Goal: Transaction & Acquisition: Purchase product/service

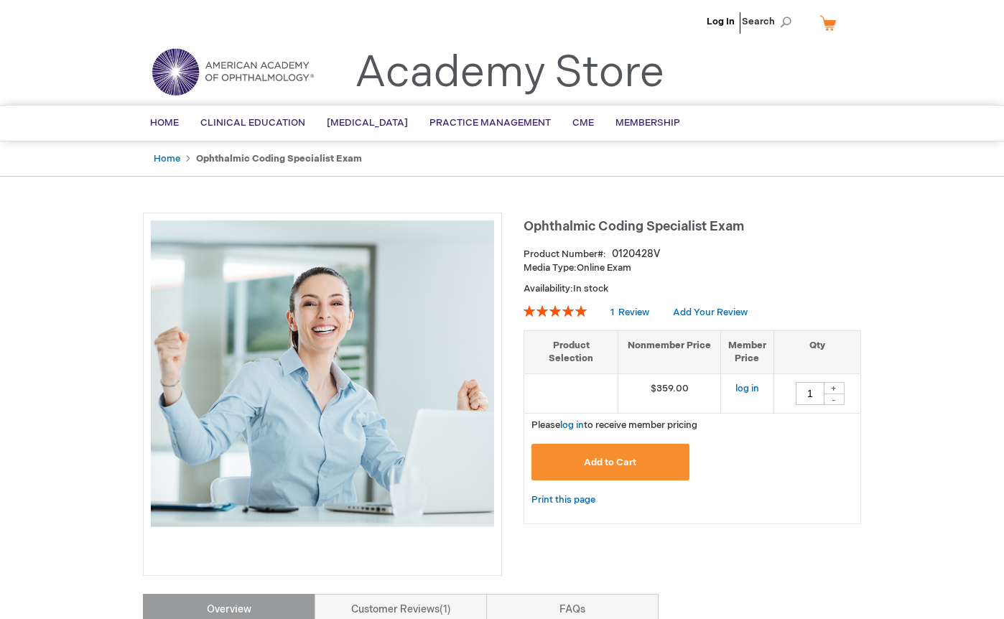
drag, startPoint x: 198, startPoint y: 166, endPoint x: 209, endPoint y: 165, distance: 10.8
click at [209, 165] on ul "Home Ophthalmic Coding Specialist Exam" at bounding box center [502, 158] width 718 height 35
click at [209, 165] on li "Ophthalmic Coding Specialist Exam" at bounding box center [279, 159] width 166 height 14
drag, startPoint x: 196, startPoint y: 166, endPoint x: 238, endPoint y: 170, distance: 42.6
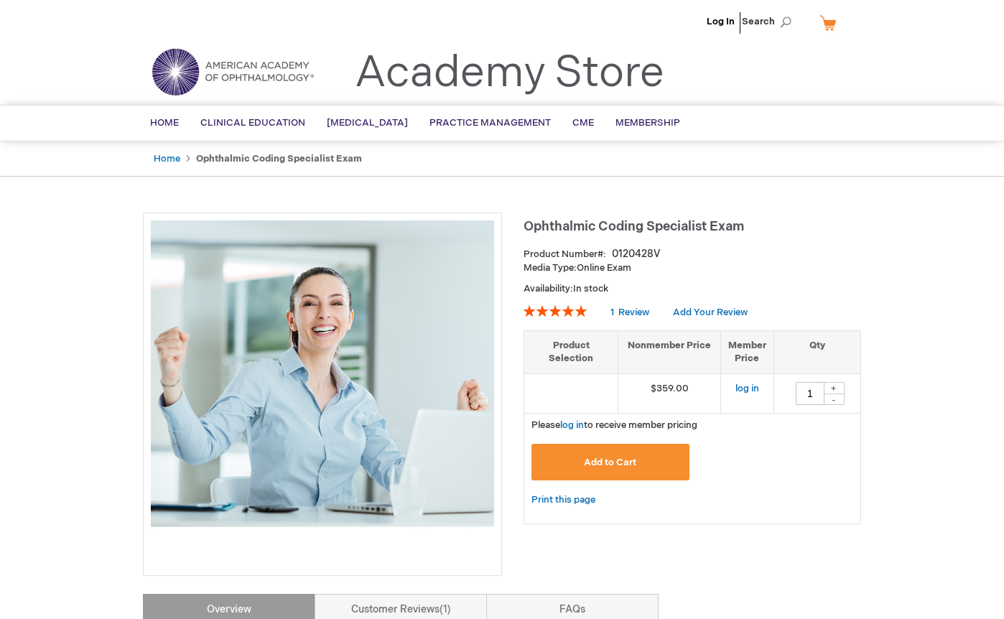
click at [238, 170] on ul "Home Ophthalmic Coding Specialist Exam" at bounding box center [502, 158] width 718 height 35
click at [246, 166] on ul "Home Ophthalmic Coding Specialist Exam" at bounding box center [502, 158] width 718 height 35
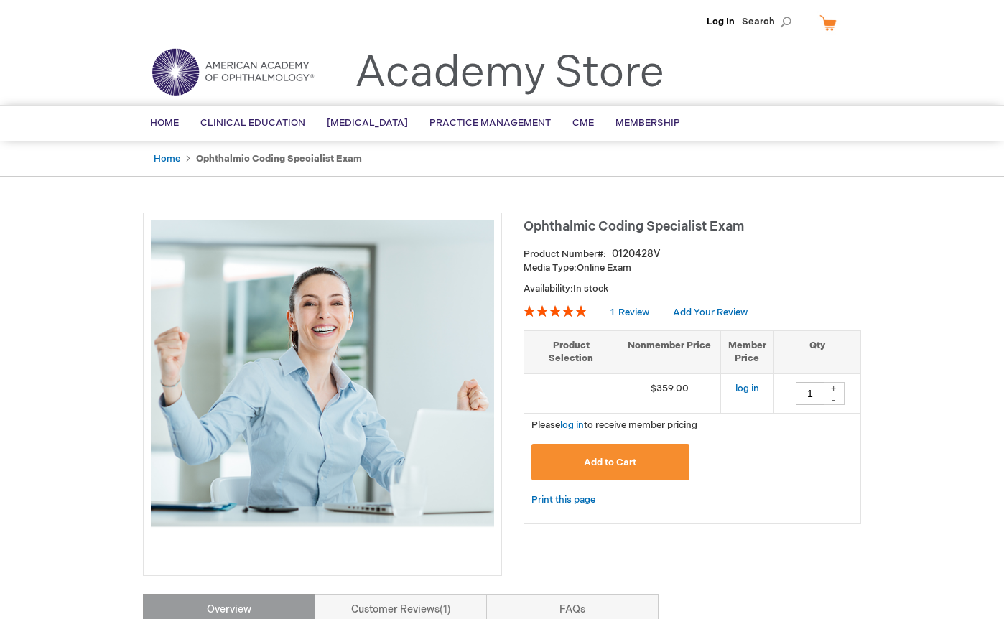
click at [248, 163] on strong "Ophthalmic Coding Specialist Exam" at bounding box center [279, 158] width 166 height 11
drag, startPoint x: 198, startPoint y: 159, endPoint x: 354, endPoint y: 159, distance: 155.8
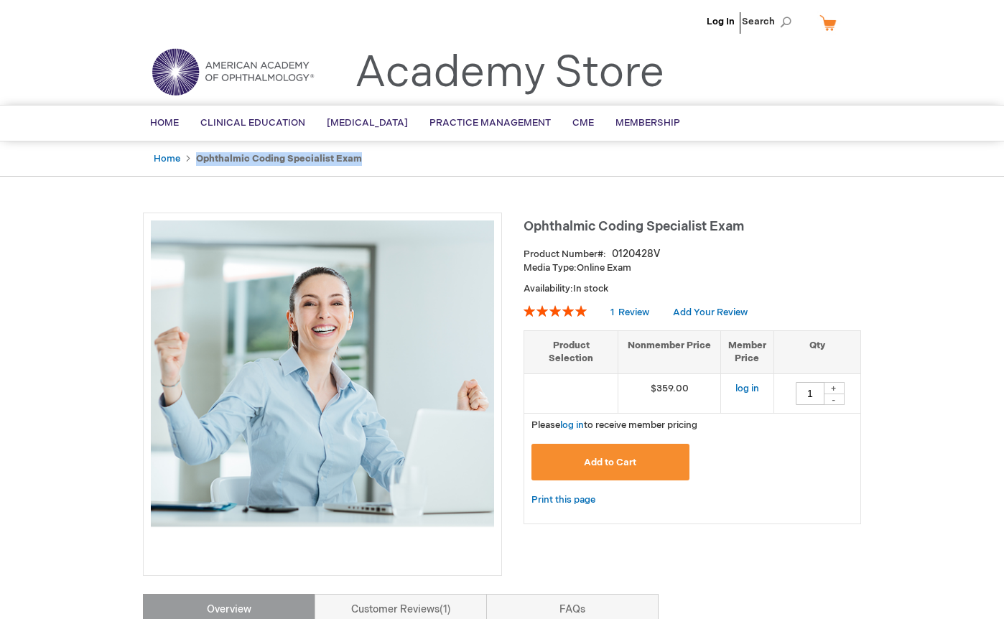
click at [354, 159] on strong "Ophthalmic Coding Specialist Exam" at bounding box center [279, 158] width 166 height 11
copy strong "Ophthalmic Coding Specialist Exam"
